Goal: Task Accomplishment & Management: Use online tool/utility

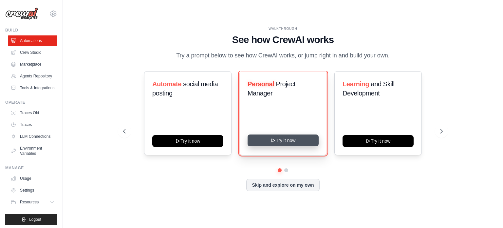
click at [270, 140] on icon at bounding box center [272, 140] width 5 height 5
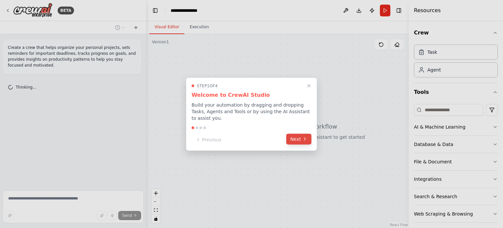
click at [292, 133] on button "Next" at bounding box center [298, 138] width 25 height 11
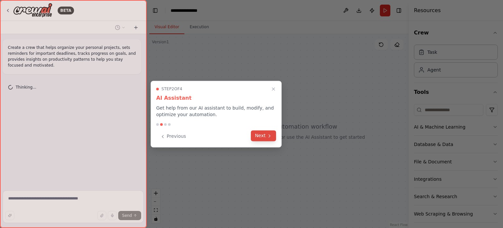
click at [254, 133] on button "Next" at bounding box center [263, 135] width 25 height 11
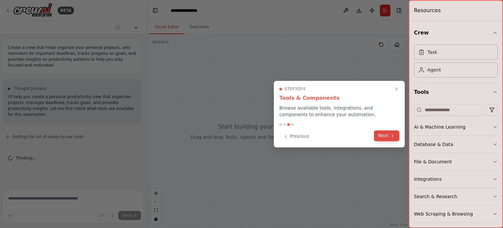
click at [379, 137] on button "Next" at bounding box center [386, 135] width 25 height 11
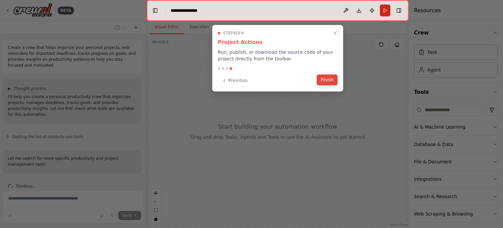
scroll to position [27, 0]
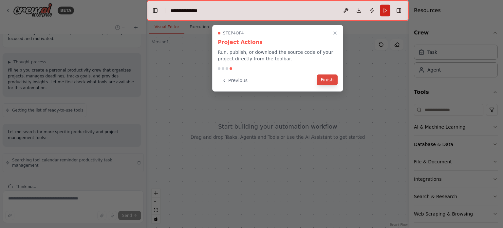
click at [325, 81] on button "Finish" at bounding box center [327, 79] width 21 height 11
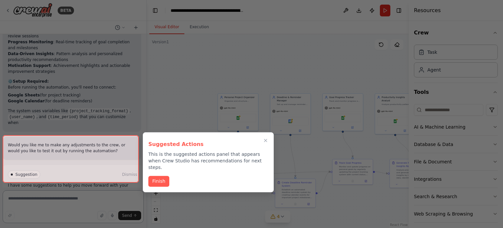
scroll to position [915, 0]
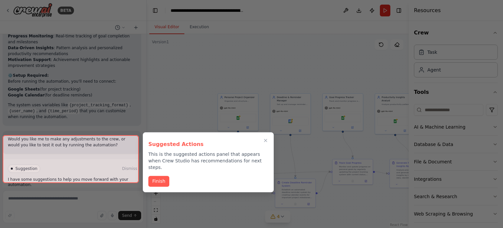
click at [87, 169] on div at bounding box center [71, 159] width 136 height 48
click at [87, 172] on div at bounding box center [71, 159] width 136 height 48
click at [154, 177] on button "Finish" at bounding box center [158, 180] width 21 height 11
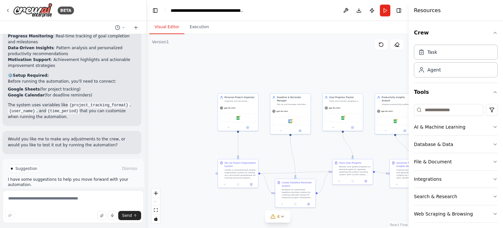
click at [108, 191] on button "Run Automation" at bounding box center [73, 196] width 131 height 10
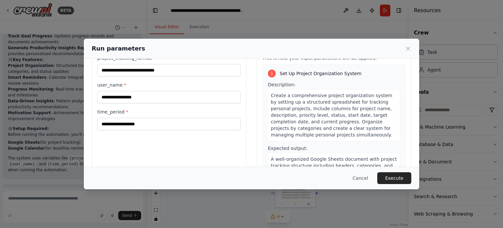
scroll to position [25, 0]
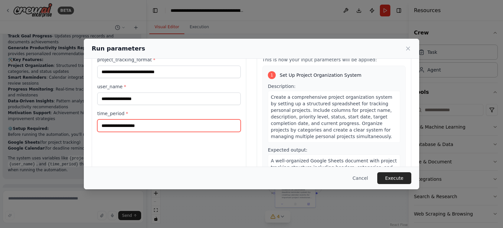
click at [162, 130] on input "time_period *" at bounding box center [168, 125] width 143 height 12
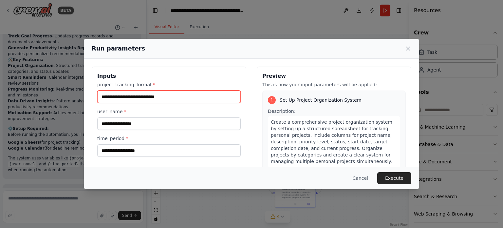
click at [148, 97] on input "project_tracking_format *" at bounding box center [168, 96] width 143 height 12
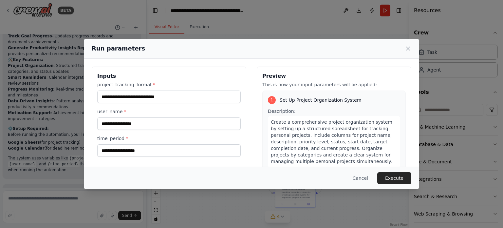
click at [41, 113] on div "Run parameters Inputs project_tracking_format * user_name * time_period * Previ…" at bounding box center [251, 114] width 503 height 228
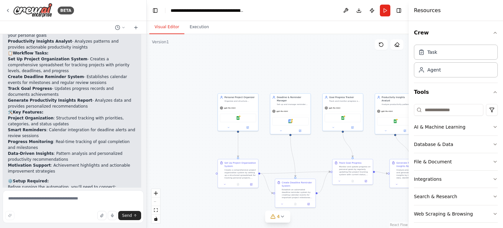
scroll to position [862, 0]
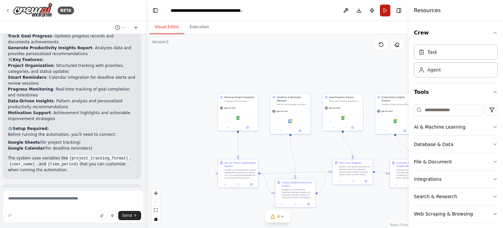
click at [385, 14] on button "Run" at bounding box center [385, 11] width 10 height 12
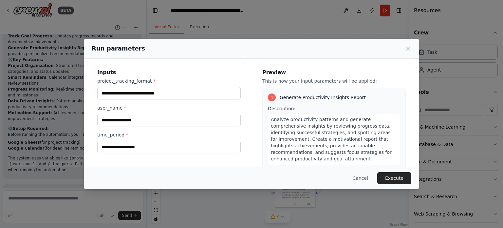
scroll to position [0, 0]
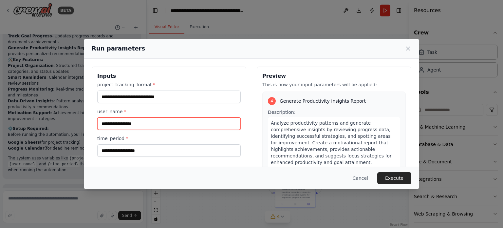
click at [173, 121] on input "user_name *" at bounding box center [168, 123] width 143 height 12
type input "*****"
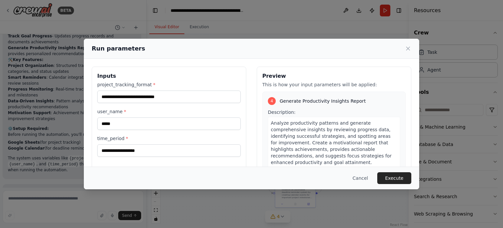
click at [42, 105] on div "Run parameters Inputs project_tracking_format * user_name * ***** time_period *…" at bounding box center [251, 114] width 503 height 228
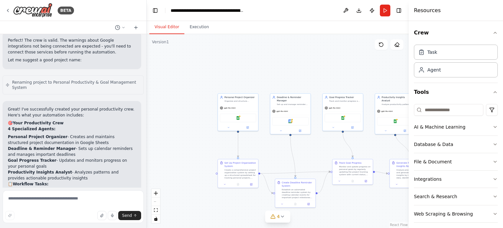
scroll to position [682, 0]
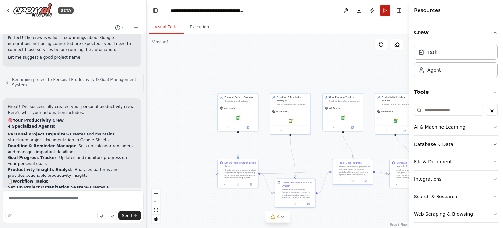
click at [388, 9] on button "Run" at bounding box center [385, 11] width 10 height 12
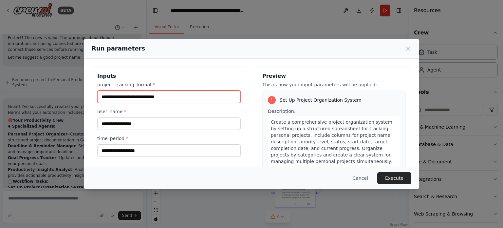
click at [203, 95] on input "project_tracking_format *" at bounding box center [168, 96] width 143 height 12
type input "*****"
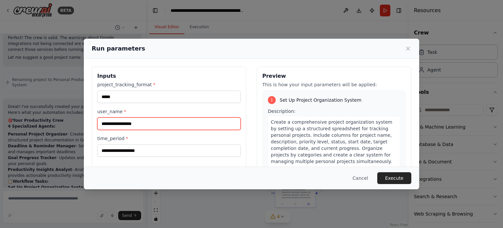
click at [130, 124] on input "user_name *" at bounding box center [168, 123] width 143 height 12
type input "**********"
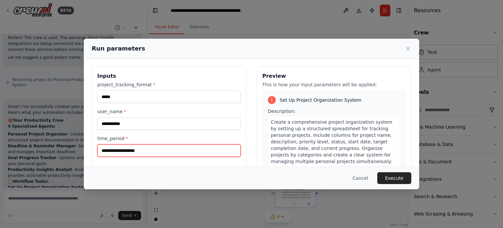
click at [129, 153] on input "time_period *" at bounding box center [168, 150] width 143 height 12
type input "******"
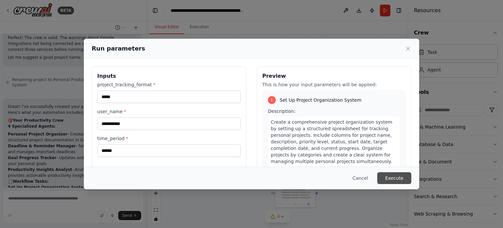
click at [396, 178] on button "Execute" at bounding box center [394, 178] width 34 height 12
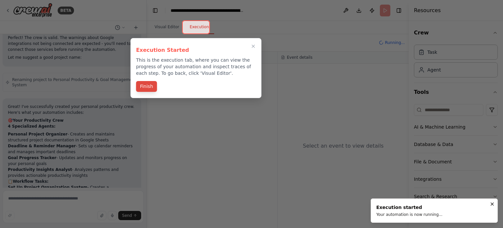
click at [151, 85] on button "Finish" at bounding box center [146, 86] width 21 height 11
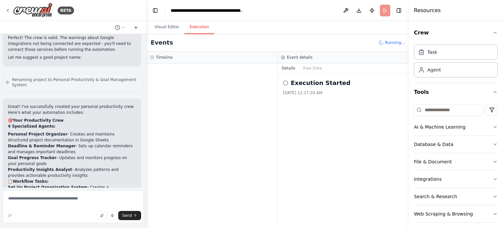
click at [288, 84] on icon at bounding box center [285, 82] width 5 height 5
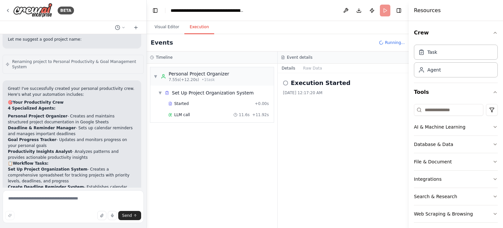
scroll to position [701, 0]
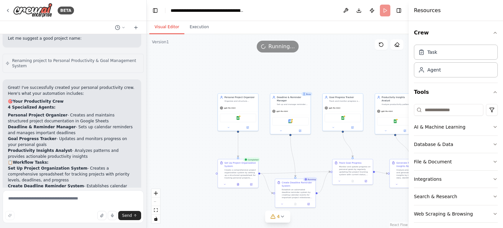
click at [162, 29] on button "Visual Editor" at bounding box center [166, 27] width 35 height 14
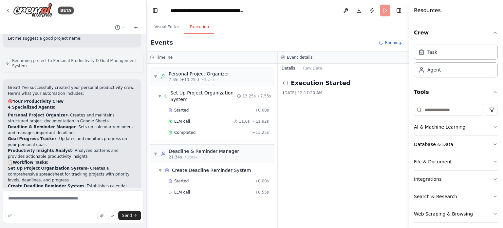
click at [198, 30] on button "Execution" at bounding box center [199, 27] width 30 height 14
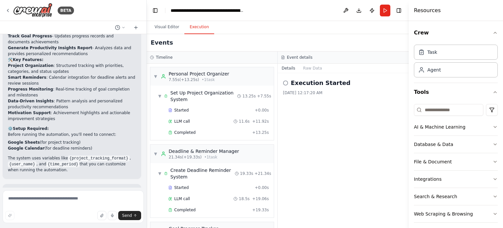
scroll to position [143, 0]
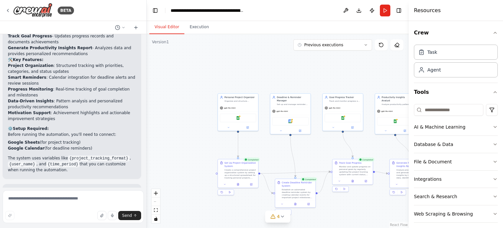
click at [165, 25] on button "Visual Editor" at bounding box center [166, 27] width 35 height 14
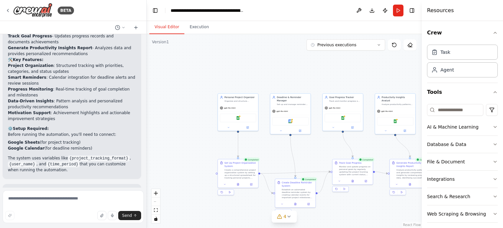
drag, startPoint x: 410, startPoint y: 146, endPoint x: 495, endPoint y: 150, distance: 85.2
click at [495, 150] on div "Resources Crew Task Agent Tools AI & Machine Learning Database & Data File & Do…" at bounding box center [462, 114] width 81 height 228
click at [289, 217] on icon at bounding box center [288, 216] width 5 height 5
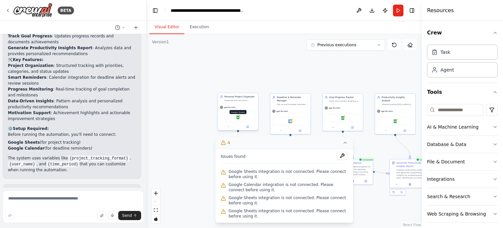
click at [238, 118] on img at bounding box center [238, 117] width 4 height 4
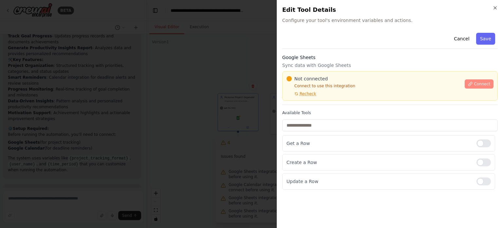
click at [479, 85] on span "Connect" at bounding box center [482, 83] width 16 height 5
click at [472, 83] on icon at bounding box center [471, 84] width 4 height 4
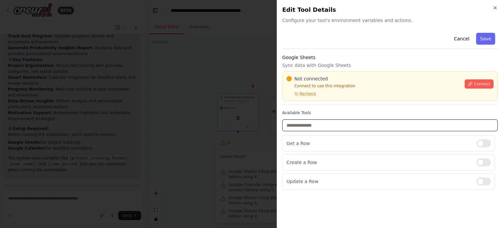
click at [300, 126] on input "text" at bounding box center [389, 125] width 215 height 12
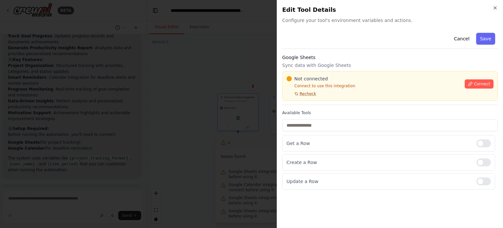
click at [309, 92] on span "Recheck" at bounding box center [308, 93] width 16 height 5
click at [484, 81] on span "Connect" at bounding box center [482, 83] width 16 height 5
click at [496, 10] on icon "button" at bounding box center [495, 7] width 5 height 5
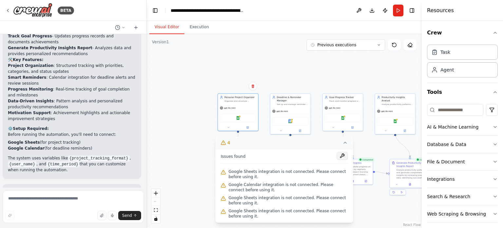
click at [341, 157] on button at bounding box center [342, 156] width 11 height 8
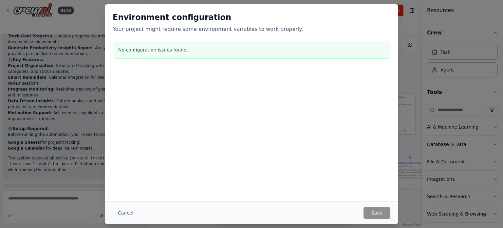
click at [410, 53] on div "Environment configuration Your project might require some environment variables…" at bounding box center [251, 114] width 503 height 228
click at [124, 212] on button "Cancel" at bounding box center [126, 213] width 26 height 12
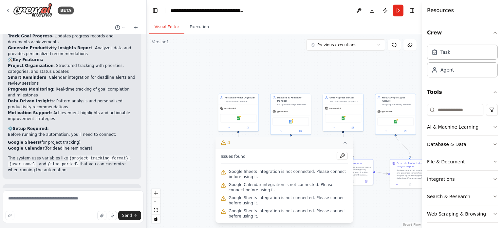
drag, startPoint x: 375, startPoint y: 152, endPoint x: 374, endPoint y: 208, distance: 56.0
click at [374, 208] on div ".deletable-edge-delete-btn { width: 20px; height: 20px; border: 0px solid #ffff…" at bounding box center [284, 131] width 275 height 194
